Goal: Information Seeking & Learning: Learn about a topic

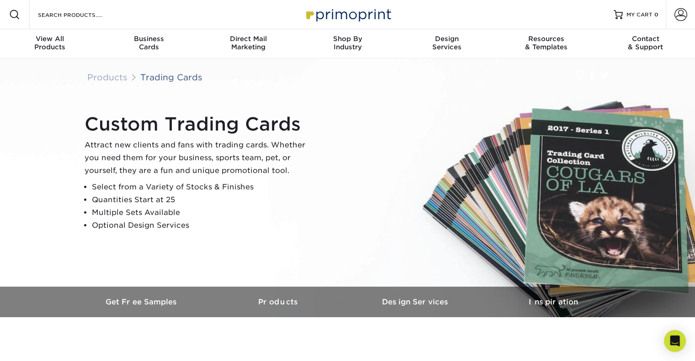
drag, startPoint x: 698, startPoint y: 33, endPoint x: 701, endPoint y: 4, distance: 29.4
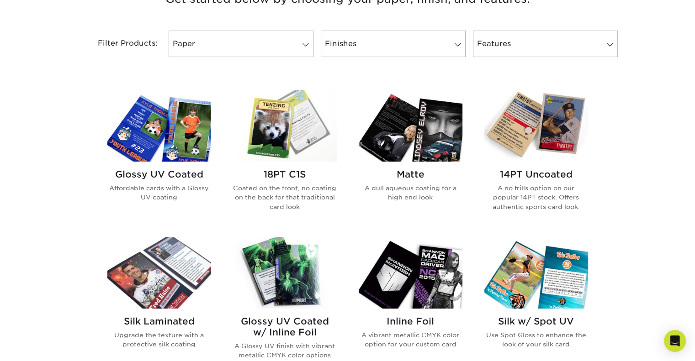
scroll to position [413, 0]
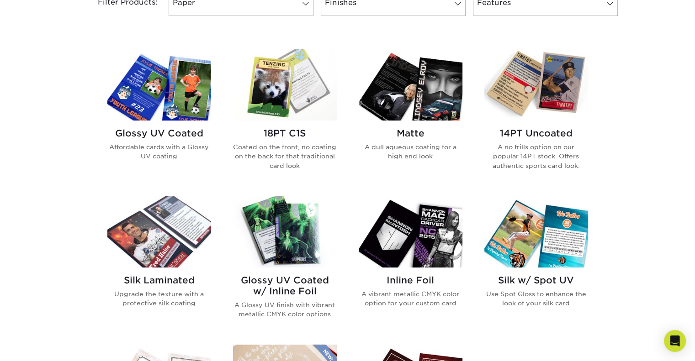
click at [303, 146] on p "Coated on the front, no coating on the back for that traditional card look" at bounding box center [285, 157] width 104 height 28
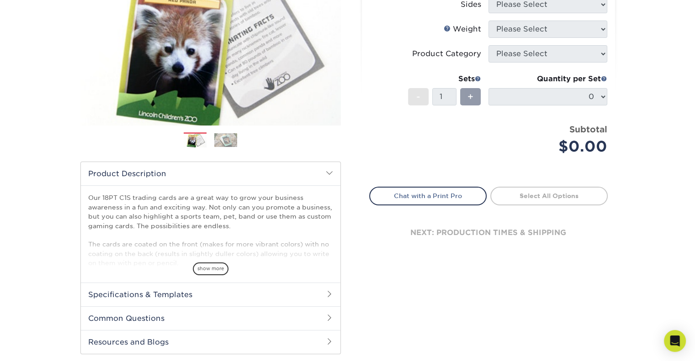
scroll to position [149, 0]
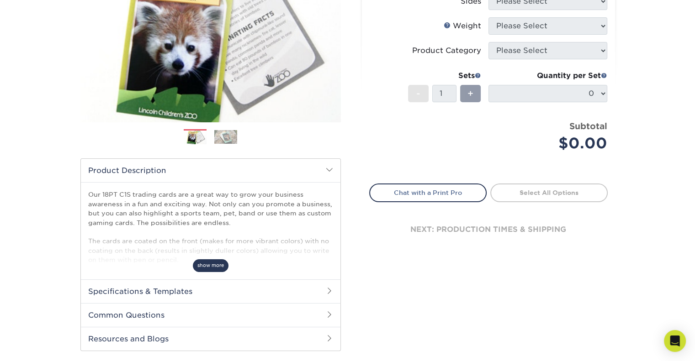
click at [222, 263] on span "show more" at bounding box center [211, 265] width 36 height 12
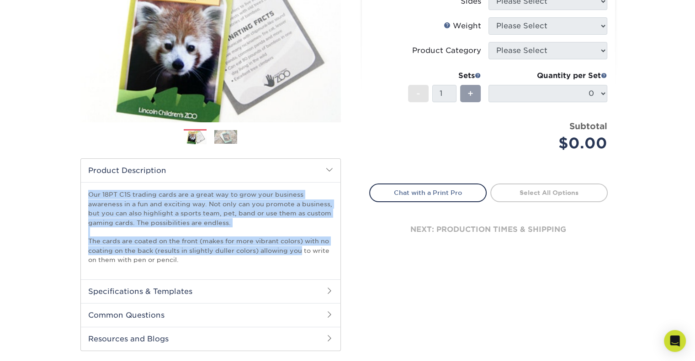
drag, startPoint x: 300, startPoint y: 250, endPoint x: 258, endPoint y: 221, distance: 51.8
click at [258, 221] on p "Our 18PT C1S trading cards are a great way to grow your business awareness in a…" at bounding box center [210, 227] width 245 height 74
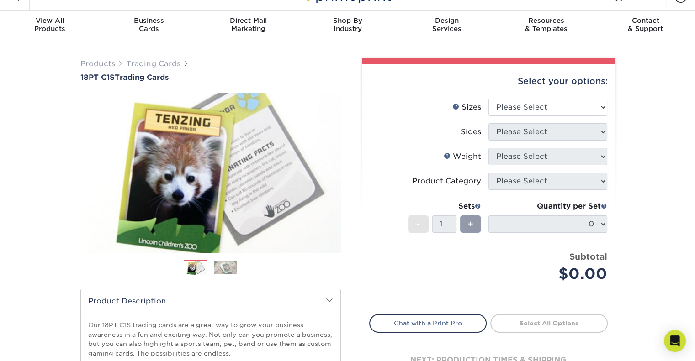
scroll to position [12, 0]
